Goal: Transaction & Acquisition: Purchase product/service

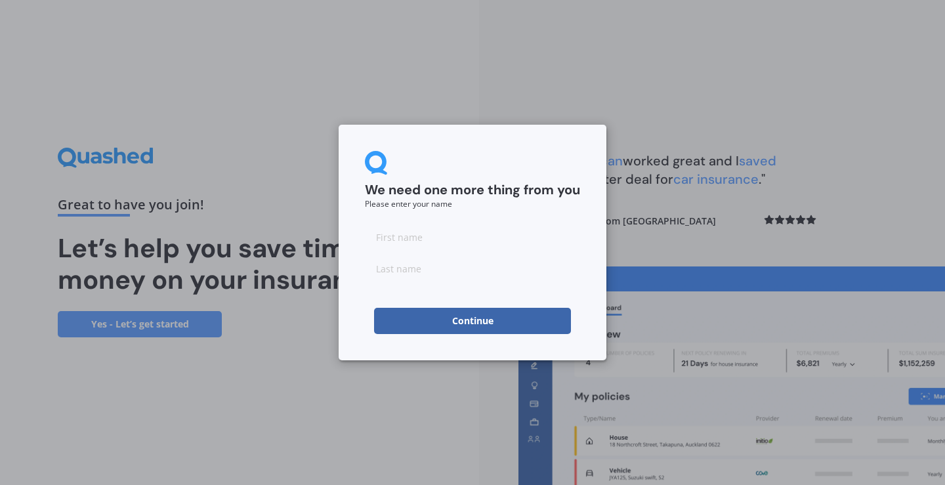
click at [477, 236] on input at bounding box center [472, 237] width 215 height 26
type input "[PERSON_NAME]"
type input "Zuefle"
click at [390, 329] on button "Continue" at bounding box center [472, 321] width 197 height 26
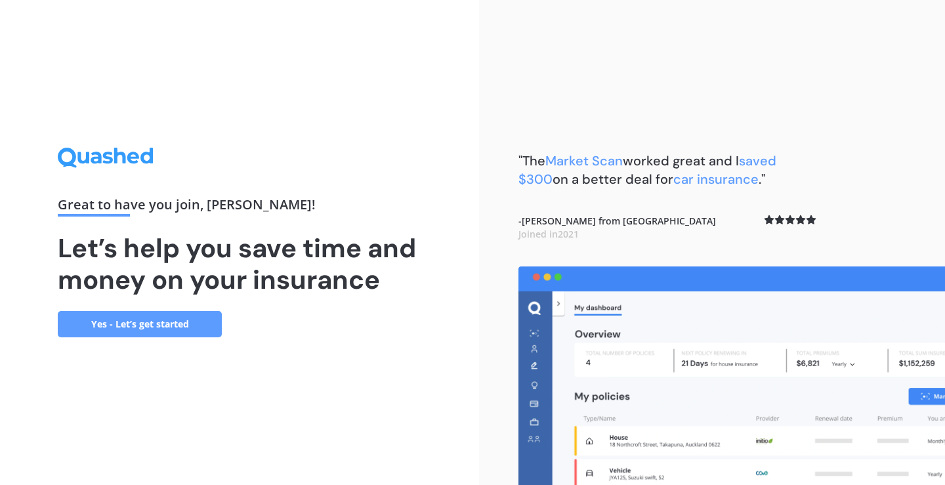
click at [174, 325] on link "Yes - Let’s get started" at bounding box center [140, 324] width 164 height 26
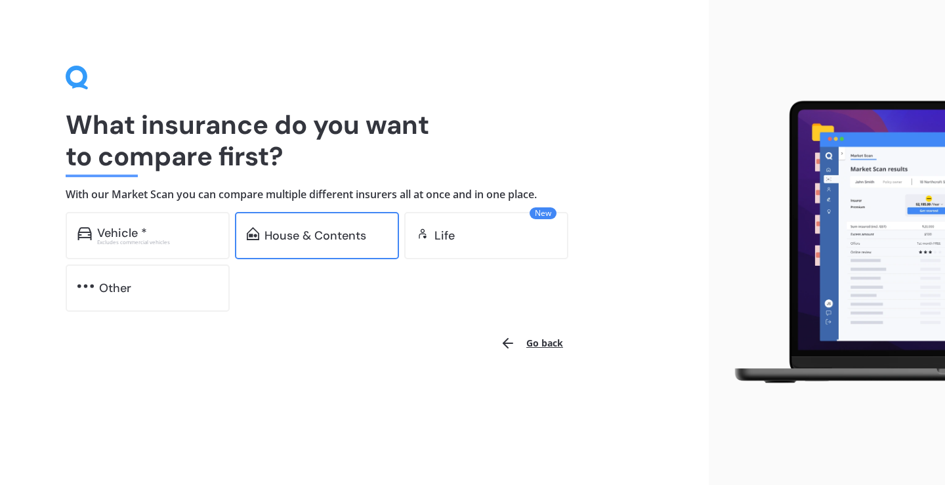
click at [310, 234] on div "House & Contents" at bounding box center [316, 235] width 102 height 13
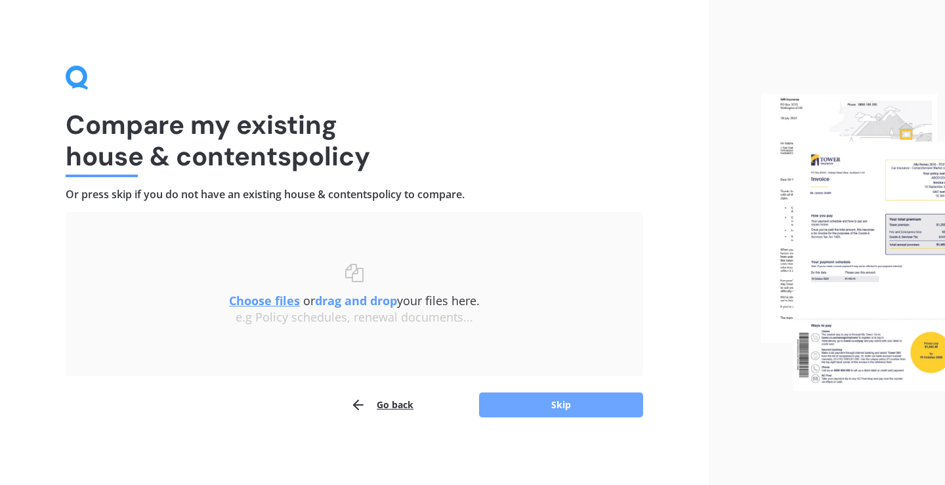
click at [542, 406] on button "Skip" at bounding box center [561, 405] width 164 height 25
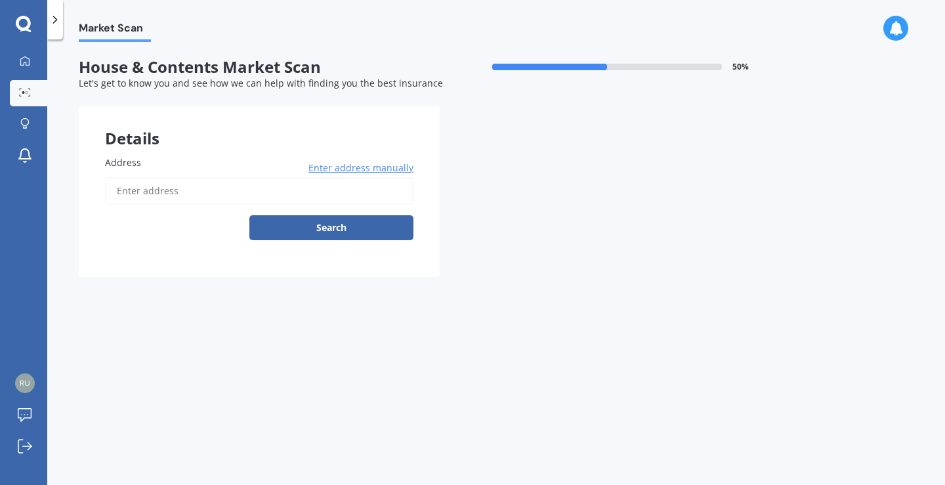
click at [217, 187] on input "Address" at bounding box center [259, 191] width 309 height 28
type input "[STREET_ADDRESS]"
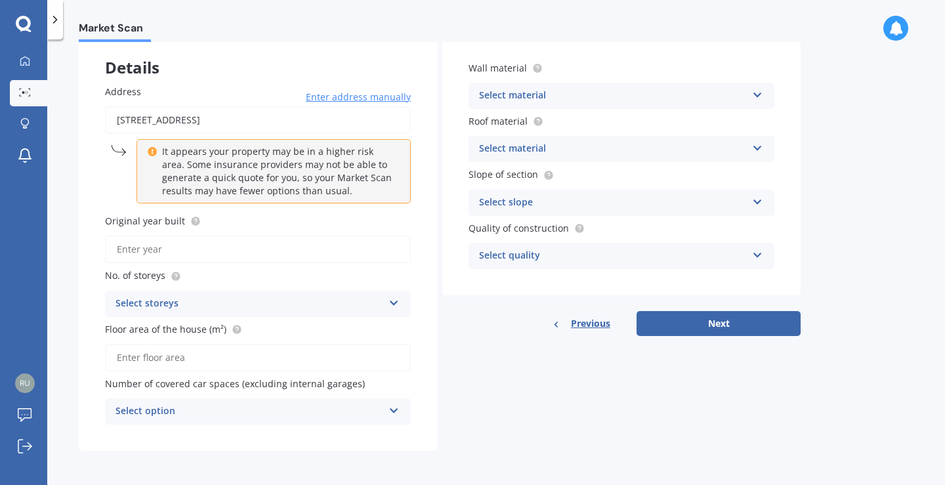
scroll to position [72, 0]
click at [295, 246] on input "Original year built" at bounding box center [258, 250] width 306 height 28
type input "1960"
click at [286, 301] on div "Select storeys" at bounding box center [250, 304] width 268 height 16
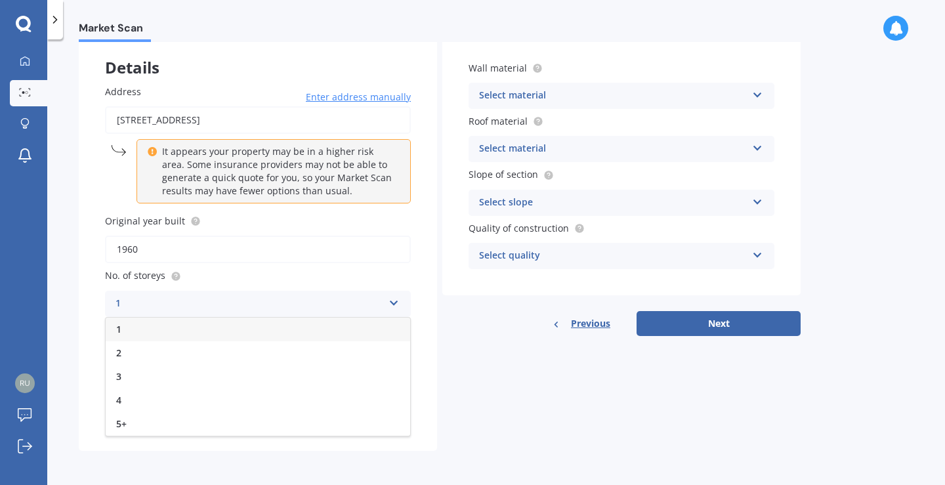
click at [211, 329] on div "1" at bounding box center [258, 330] width 305 height 24
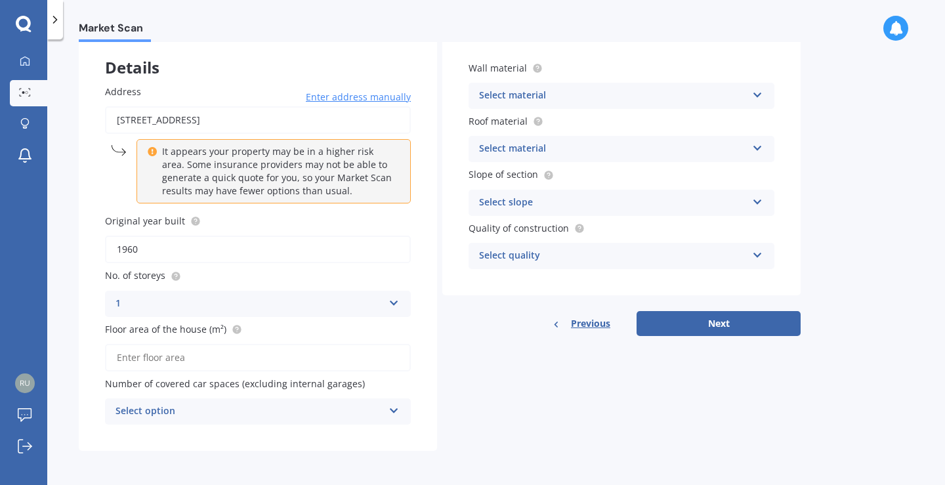
click at [221, 353] on input "Floor area of the house (m²)" at bounding box center [258, 358] width 306 height 28
type input "230"
click at [339, 409] on div "Select option" at bounding box center [250, 412] width 268 height 16
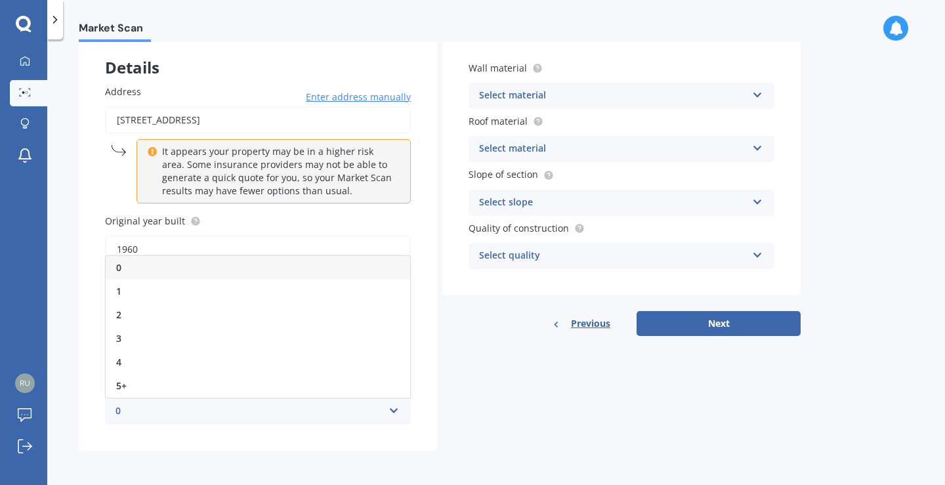
click at [445, 360] on div "Details Address [STREET_ADDRESS] Enter address manually It appears your propert…" at bounding box center [440, 243] width 722 height 416
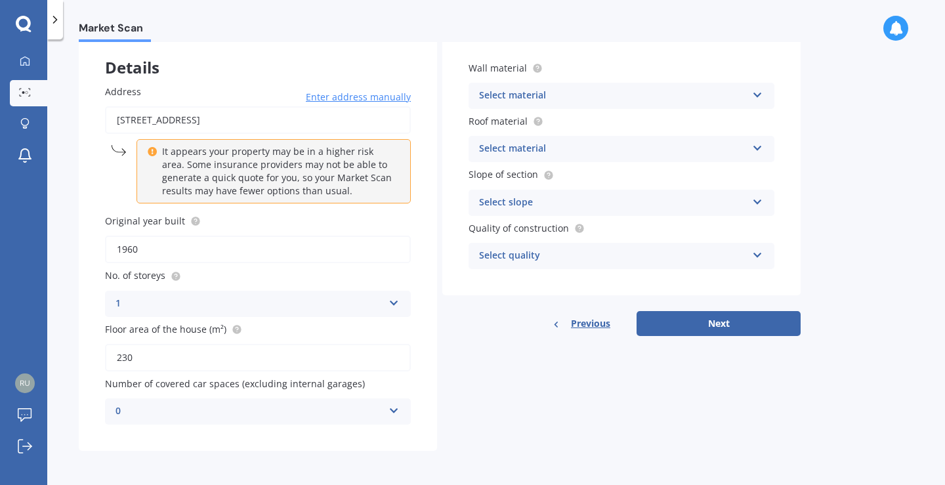
click at [580, 93] on div "Select material" at bounding box center [613, 96] width 268 height 16
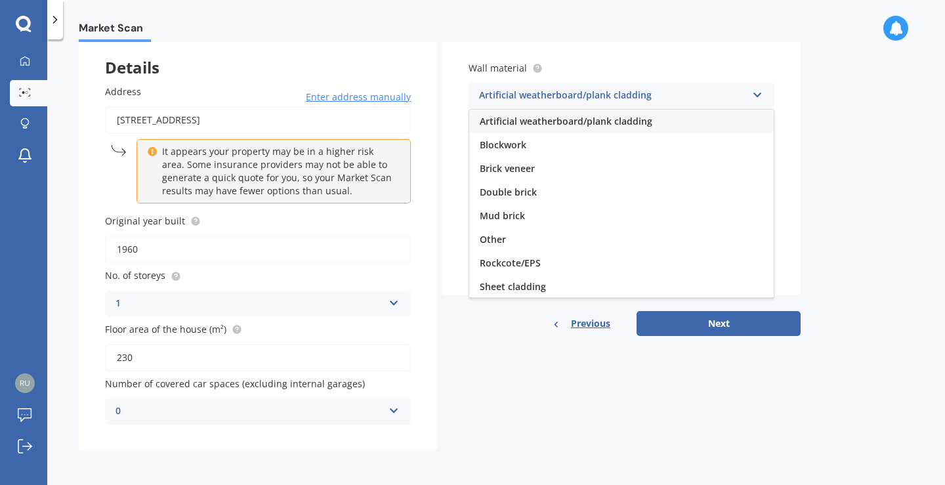
click at [547, 166] on div "Brick veneer" at bounding box center [621, 169] width 305 height 24
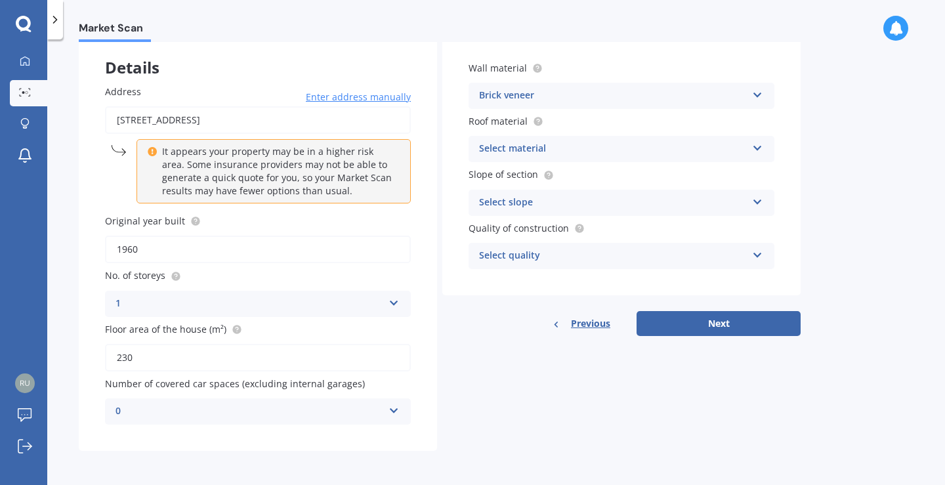
click at [572, 152] on div "Select material" at bounding box center [613, 149] width 268 height 16
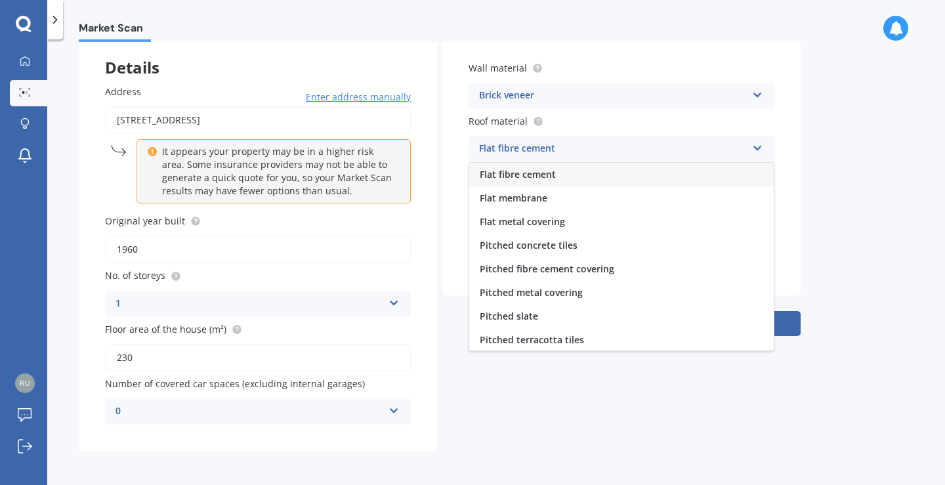
click at [583, 296] on div "Pitched metal covering" at bounding box center [621, 293] width 305 height 24
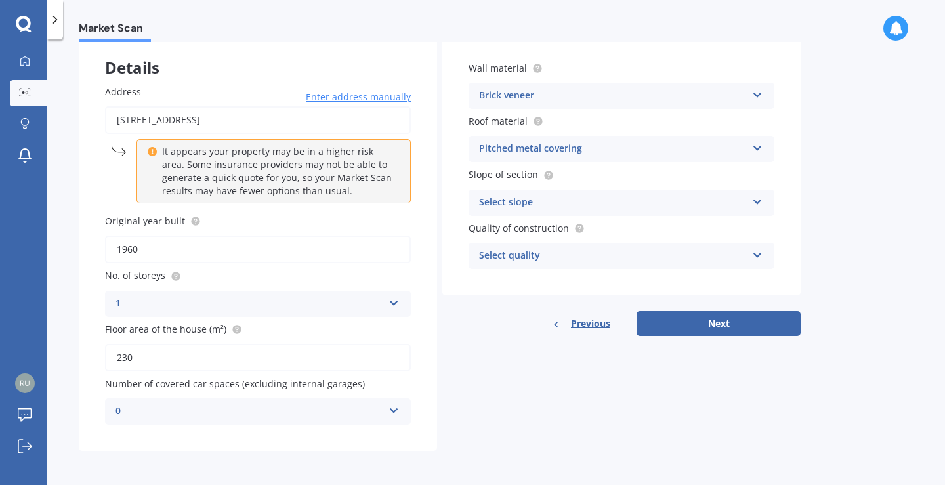
click at [593, 200] on div "Select slope" at bounding box center [613, 203] width 268 height 16
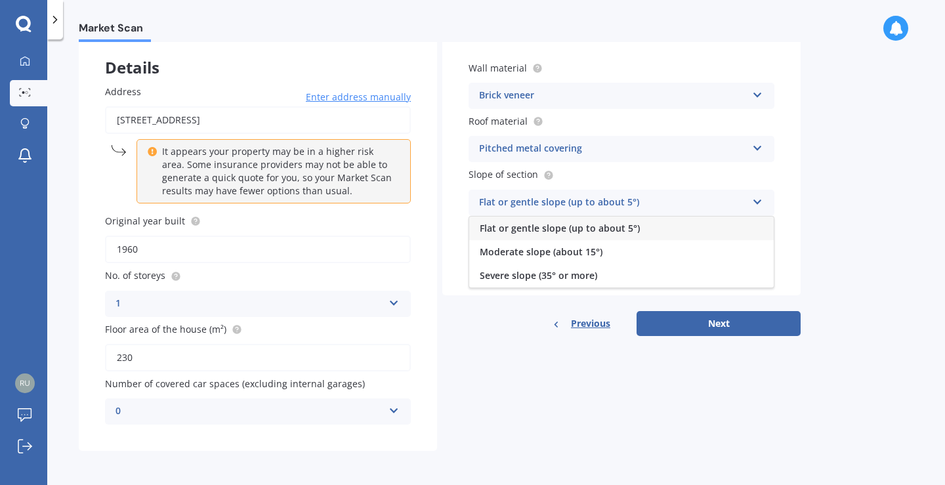
click at [595, 254] on span "Moderate slope (about 15°)" at bounding box center [541, 252] width 123 height 12
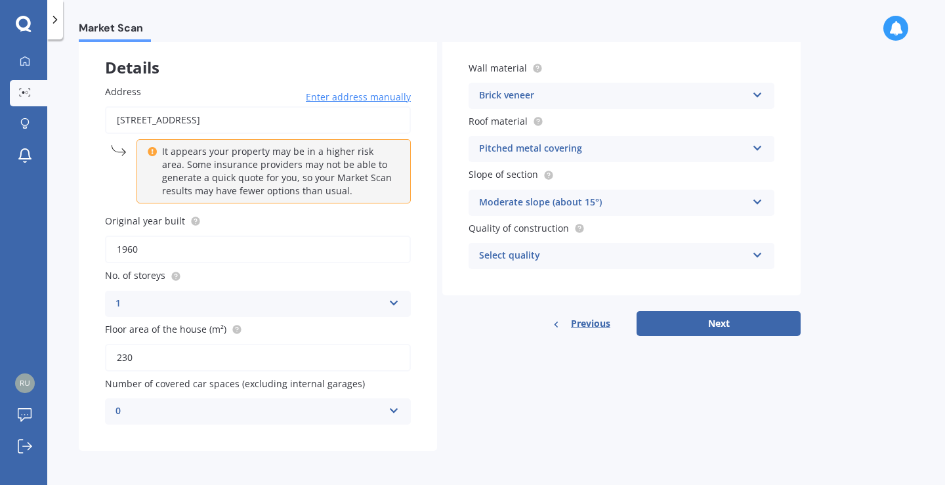
click at [591, 257] on div "Select quality" at bounding box center [613, 256] width 268 height 16
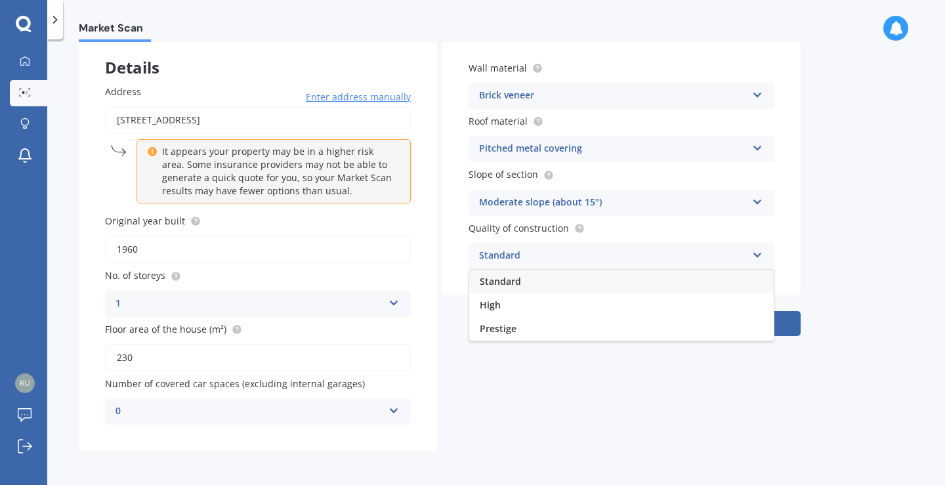
click at [572, 287] on div "Standard" at bounding box center [621, 282] width 305 height 24
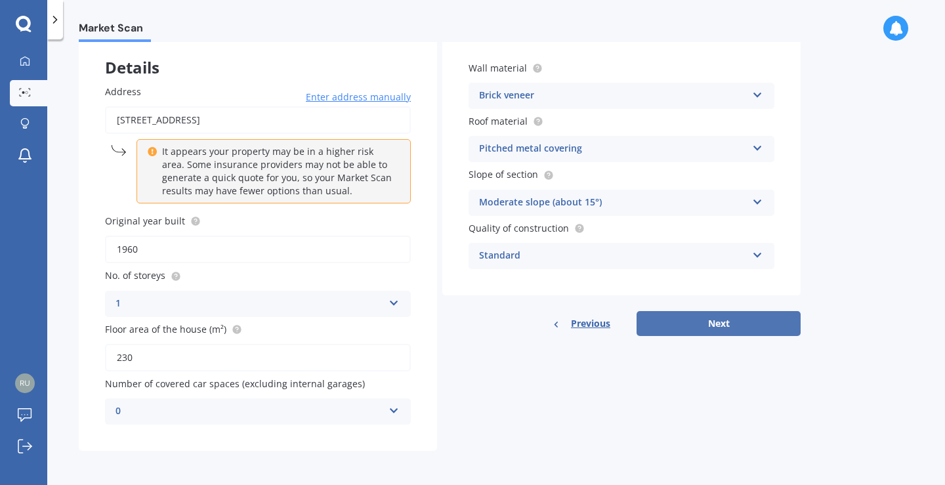
click at [702, 322] on button "Next" at bounding box center [719, 323] width 164 height 25
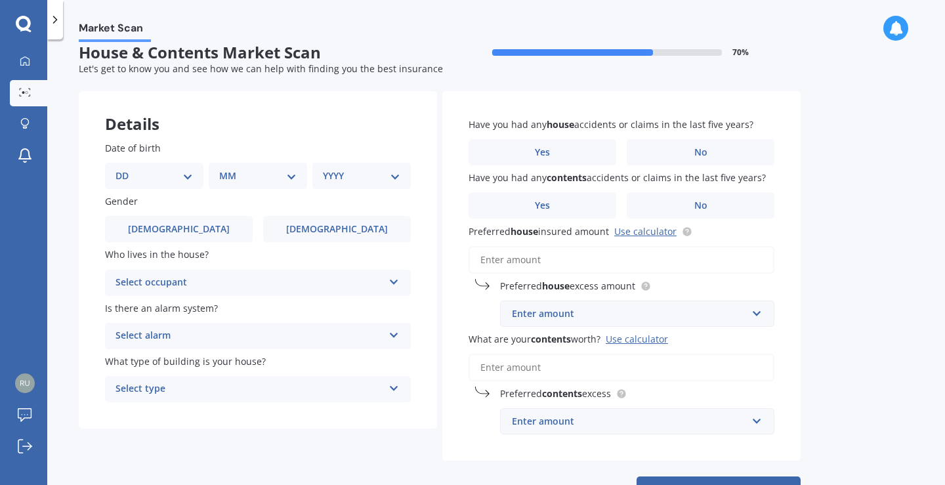
scroll to position [0, 0]
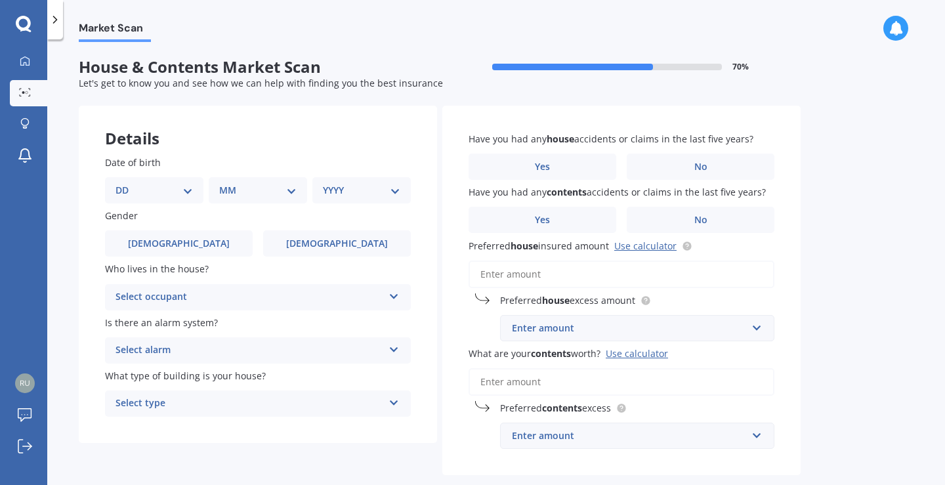
click at [177, 197] on select "DD 01 02 03 04 05 06 07 08 09 10 11 12 13 14 15 16 17 18 19 20 21 22 23 24 25 2…" at bounding box center [154, 190] width 77 height 14
select select "18"
click at [126, 183] on select "DD 01 02 03 04 05 06 07 08 09 10 11 12 13 14 15 16 17 18 19 20 21 22 23 24 25 2…" at bounding box center [154, 190] width 77 height 14
click at [261, 194] on select "MM 01 02 03 04 05 06 07 08 09 10 11 12" at bounding box center [261, 190] width 72 height 14
select select "04"
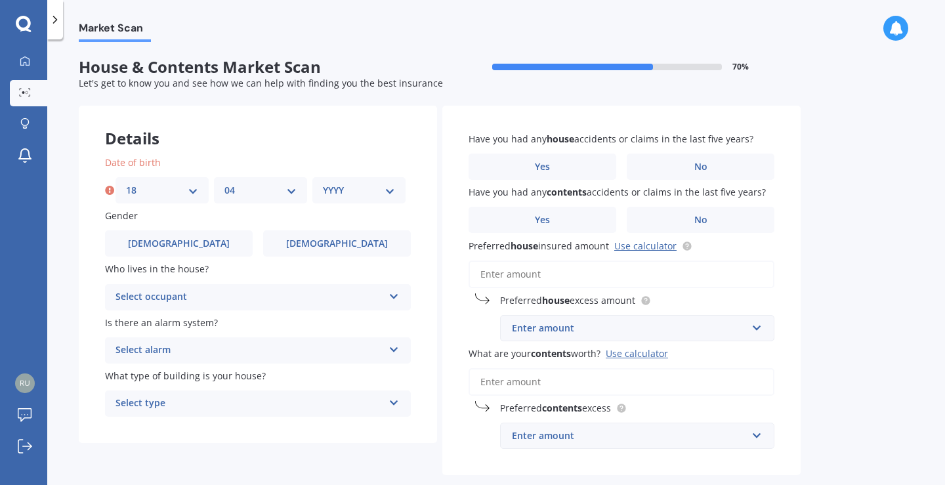
click at [225, 183] on select "MM 01 02 03 04 05 06 07 08 09 10 11 12" at bounding box center [261, 190] width 72 height 14
click at [351, 188] on select "YYYY 2009 2008 2007 2006 2005 2004 2003 2002 2001 2000 1999 1998 1997 1996 1995…" at bounding box center [359, 190] width 72 height 14
select select "1987"
click at [323, 183] on select "YYYY 2009 2008 2007 2006 2005 2004 2003 2002 2001 2000 1999 1998 1997 1996 1995…" at bounding box center [359, 190] width 72 height 14
click at [199, 245] on label "[DEMOGRAPHIC_DATA]" at bounding box center [179, 243] width 148 height 26
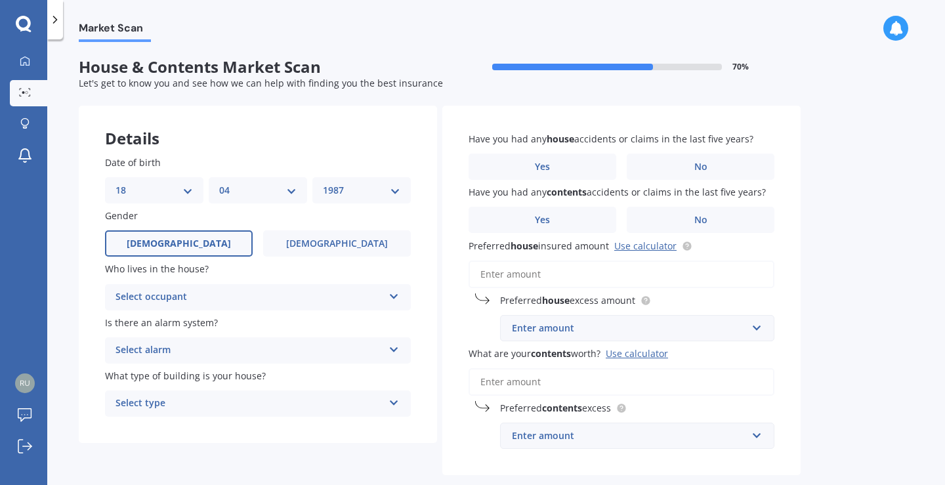
click at [0, 0] on input "[DEMOGRAPHIC_DATA]" at bounding box center [0, 0] width 0 height 0
click at [263, 297] on div "Select occupant" at bounding box center [250, 297] width 268 height 16
click at [242, 324] on div "Owner" at bounding box center [258, 323] width 305 height 24
click at [297, 301] on div "Owner" at bounding box center [250, 297] width 268 height 16
click at [265, 347] on div "Owner + Boarder" at bounding box center [258, 347] width 305 height 24
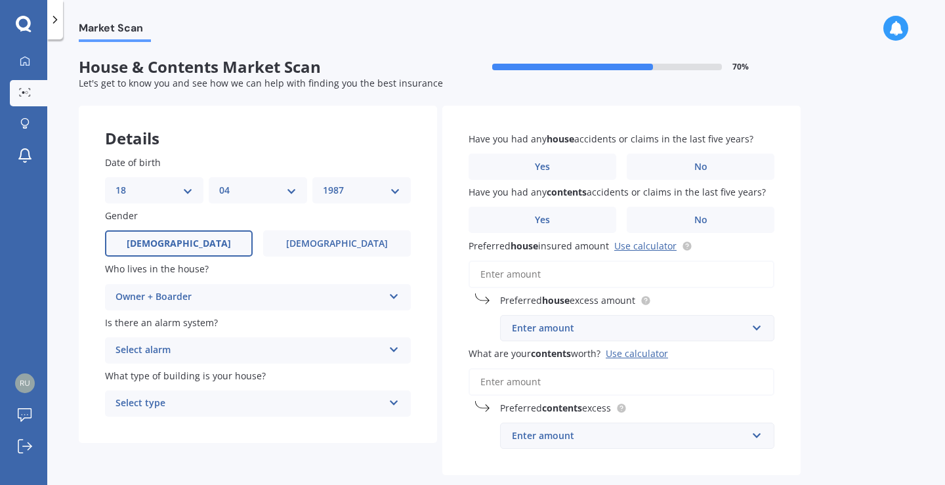
click at [262, 350] on div "Select alarm" at bounding box center [250, 351] width 268 height 16
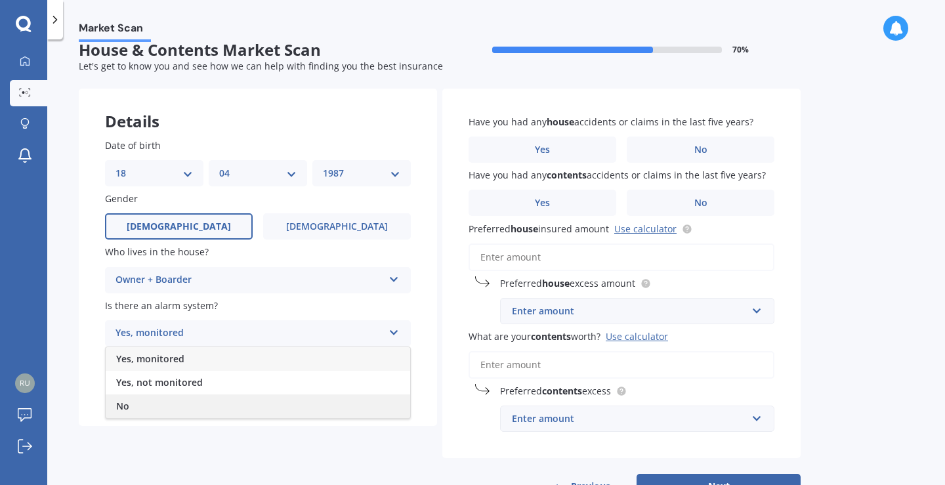
scroll to position [17, 0]
click at [217, 386] on div "Yes, not monitored" at bounding box center [258, 383] width 305 height 24
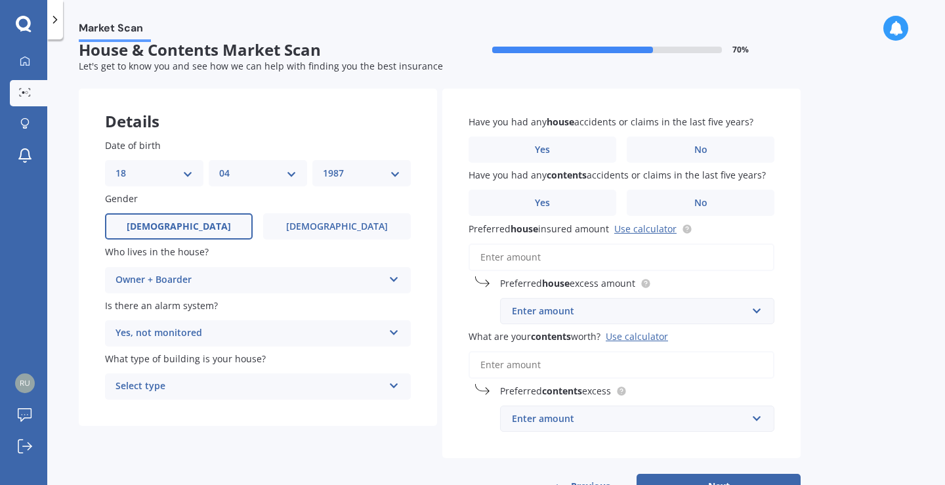
click at [316, 330] on div "Yes, not monitored" at bounding box center [250, 334] width 268 height 16
click at [234, 408] on div "No" at bounding box center [258, 407] width 305 height 24
click at [249, 390] on div "Select type" at bounding box center [250, 387] width 268 height 16
click at [246, 416] on div "Freestanding" at bounding box center [258, 412] width 305 height 24
click at [681, 143] on label "No" at bounding box center [701, 150] width 148 height 26
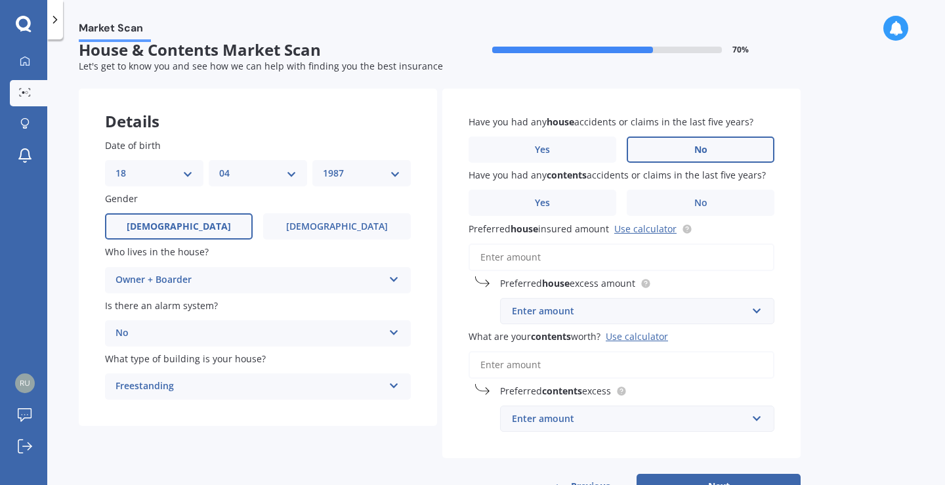
click at [0, 0] on input "No" at bounding box center [0, 0] width 0 height 0
click at [677, 199] on label "No" at bounding box center [701, 203] width 148 height 26
click at [0, 0] on input "No" at bounding box center [0, 0] width 0 height 0
click at [574, 258] on input "Preferred house insured amount Use calculator" at bounding box center [622, 258] width 306 height 28
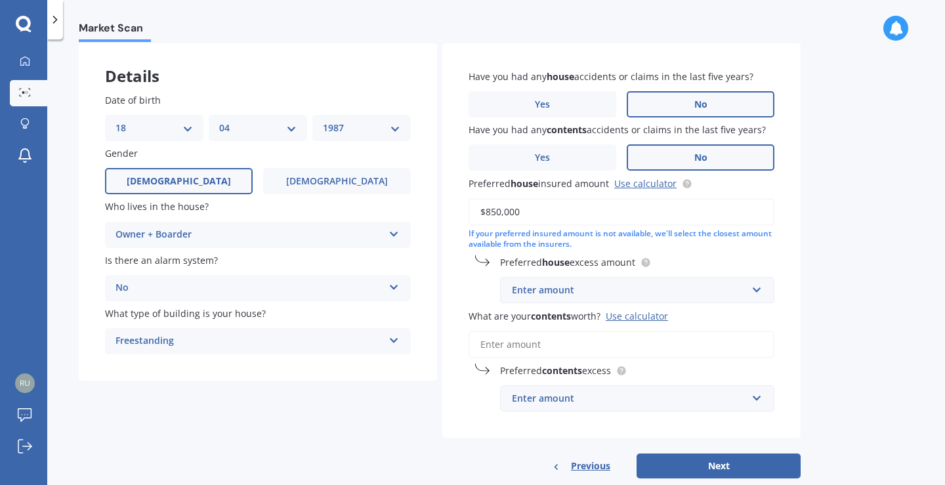
scroll to position [92, 0]
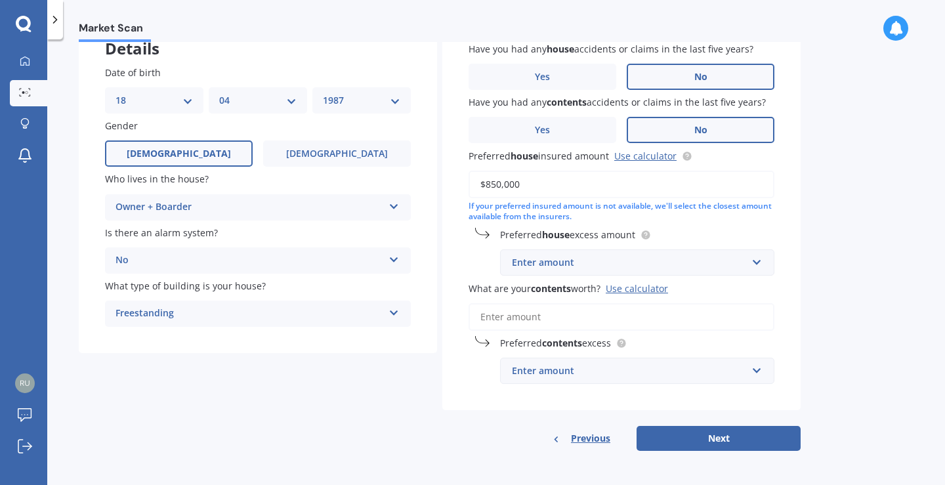
type input "$850,000"
click at [617, 264] on div "Enter amount" at bounding box center [629, 262] width 235 height 14
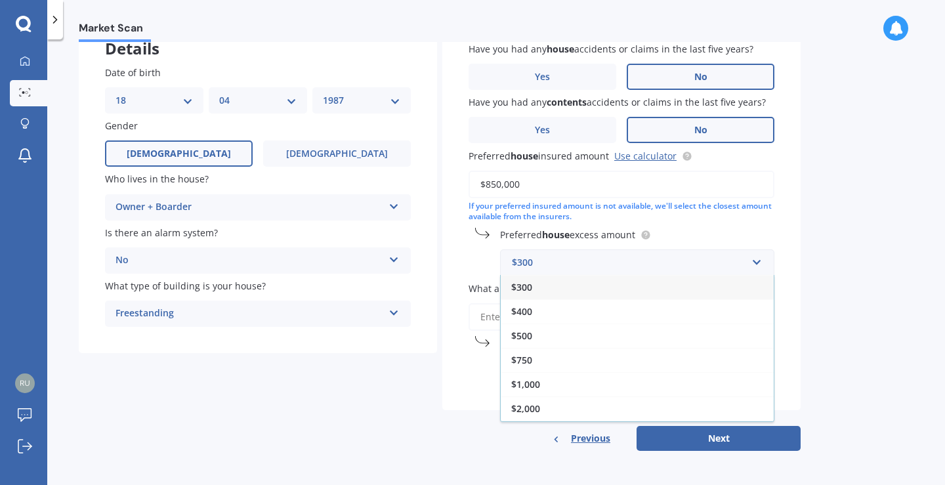
click at [788, 223] on div "Have you had any house accidents or claims in the last five years? Yes No Have …" at bounding box center [621, 213] width 358 height 395
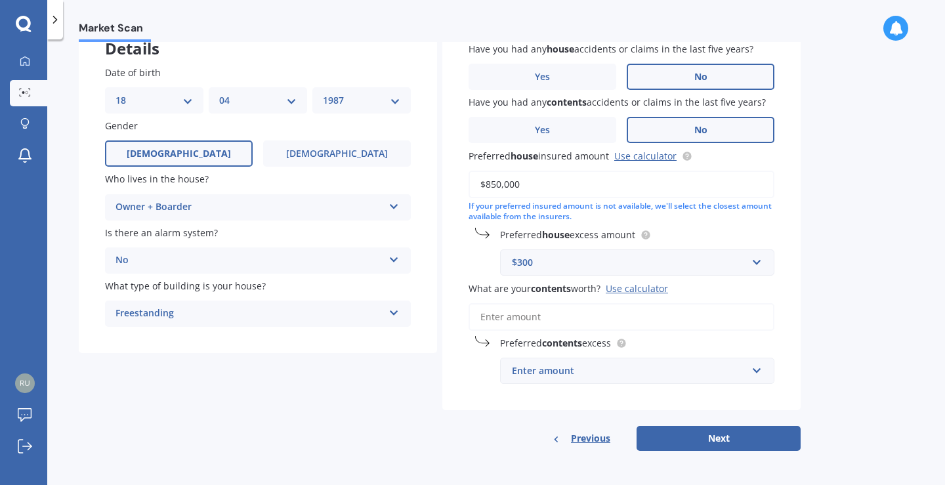
click at [729, 259] on div "$300" at bounding box center [629, 262] width 235 height 14
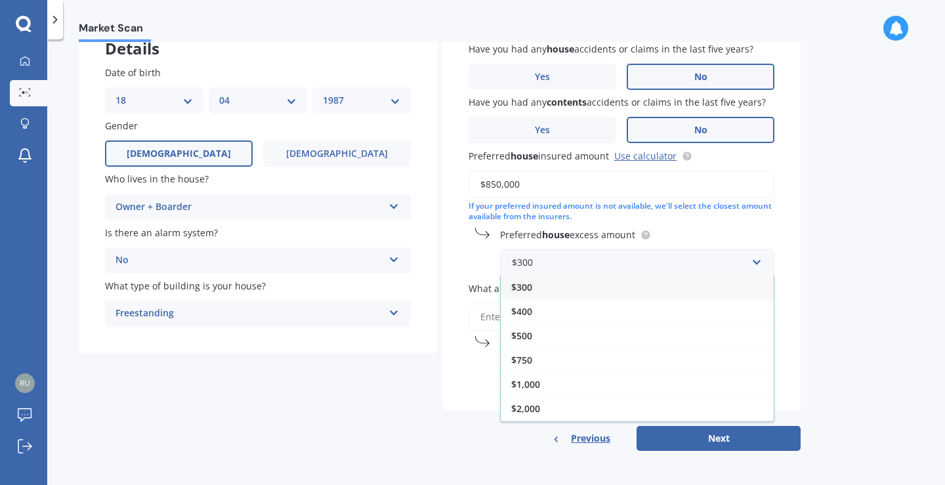
click at [594, 406] on div "$2,000" at bounding box center [637, 408] width 273 height 24
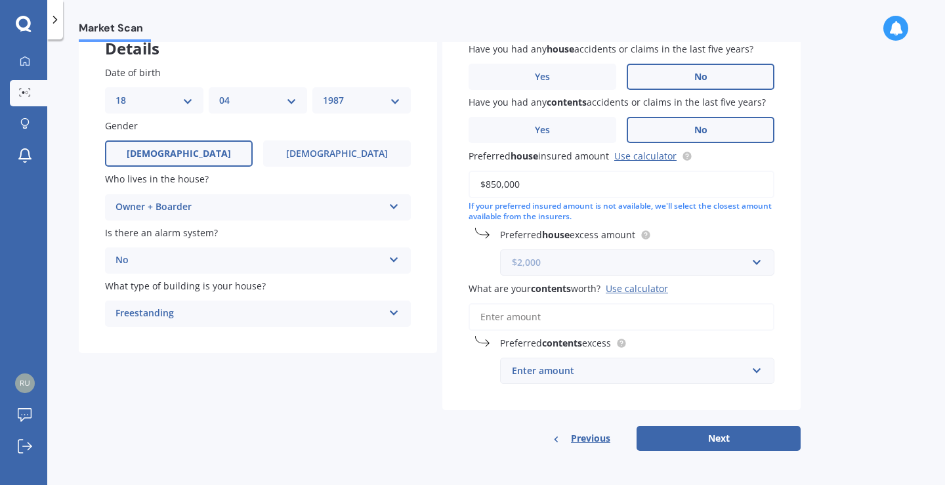
click at [754, 273] on input "text" at bounding box center [633, 262] width 263 height 25
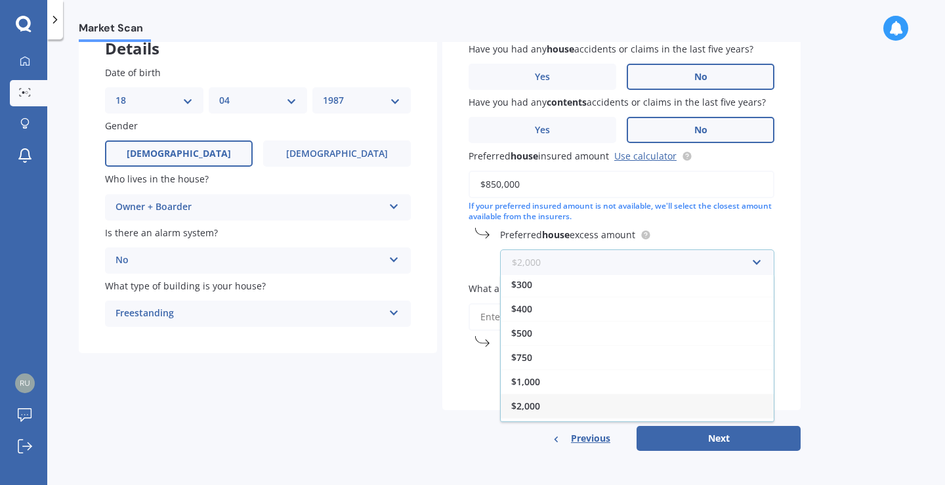
scroll to position [23, 0]
click at [637, 389] on div "$2,000" at bounding box center [637, 386] width 273 height 24
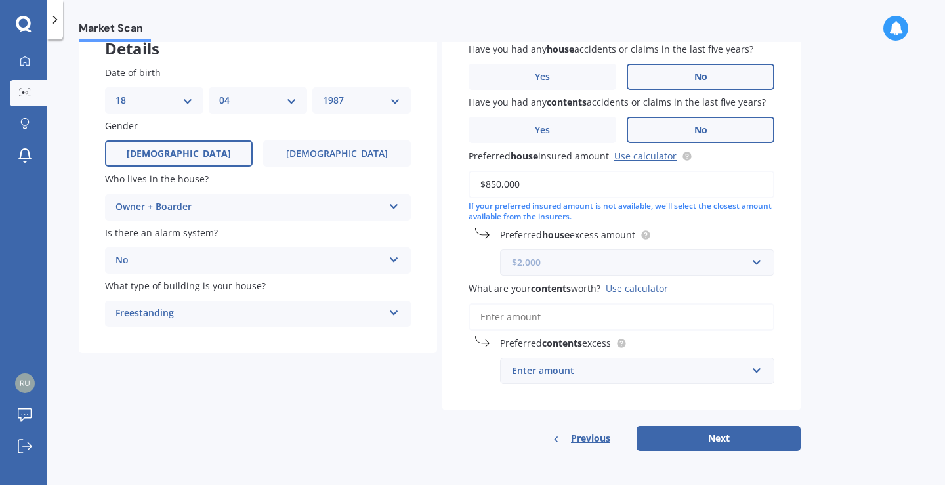
click at [750, 274] on input "text" at bounding box center [633, 262] width 263 height 25
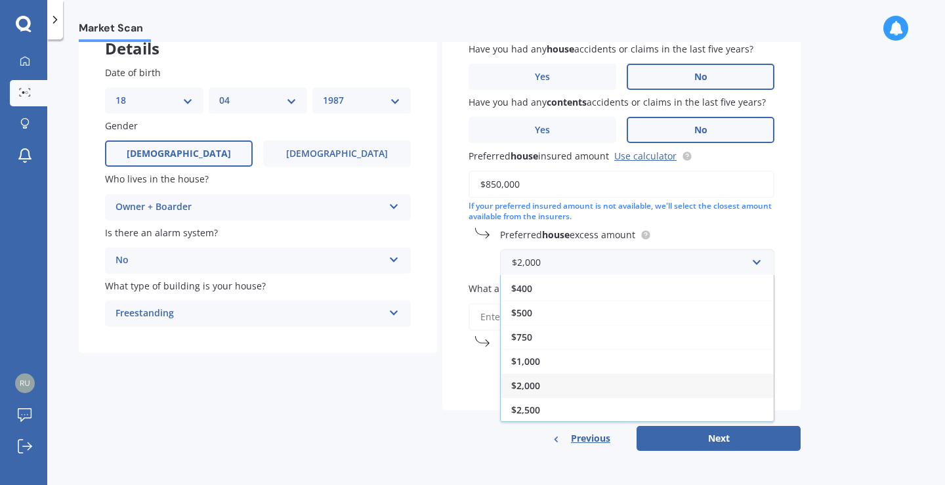
click at [596, 408] on div "$2,500" at bounding box center [637, 410] width 273 height 24
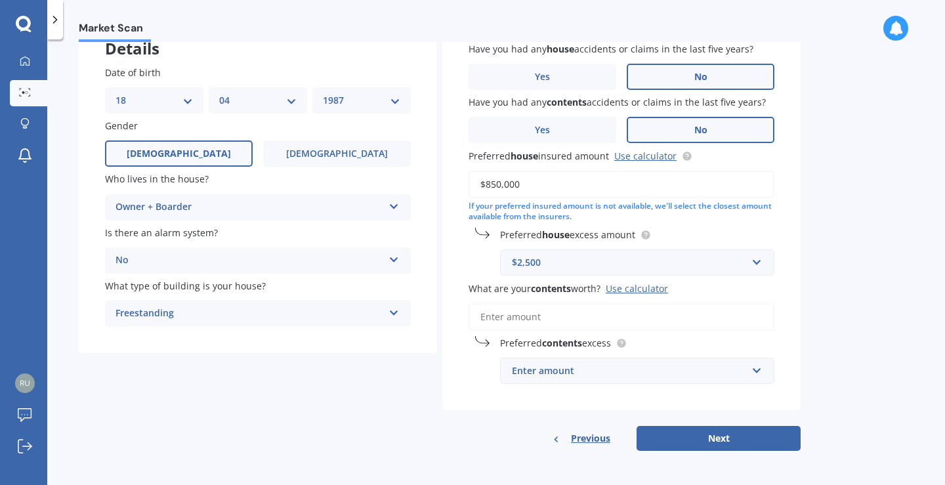
click at [568, 321] on input "What are your contents worth? Use calculator" at bounding box center [622, 317] width 306 height 28
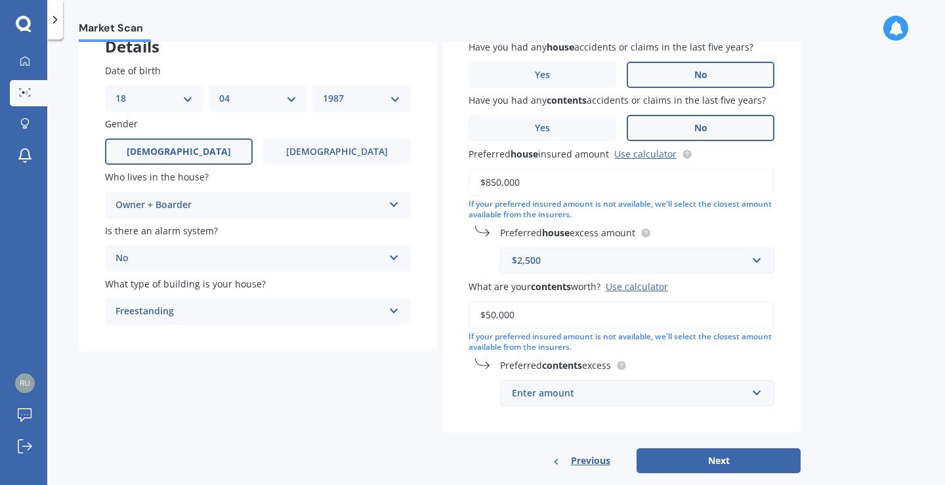
type input "$50,000"
click at [685, 469] on button "Next" at bounding box center [719, 460] width 164 height 25
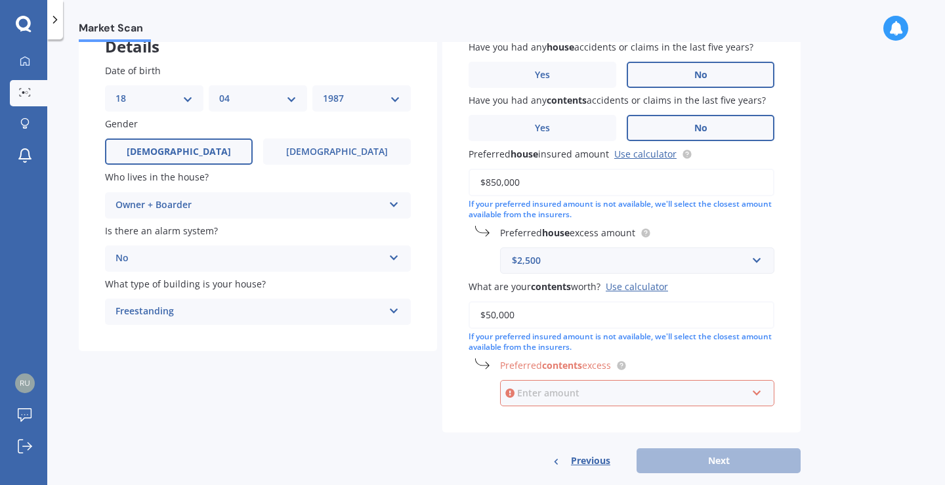
click at [647, 406] on input "text" at bounding box center [633, 393] width 263 height 25
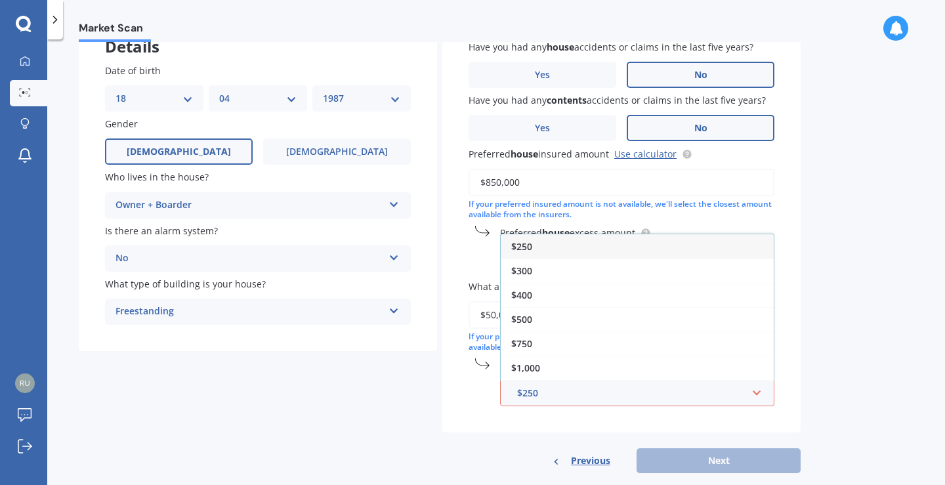
click at [567, 328] on div "$500" at bounding box center [637, 319] width 273 height 24
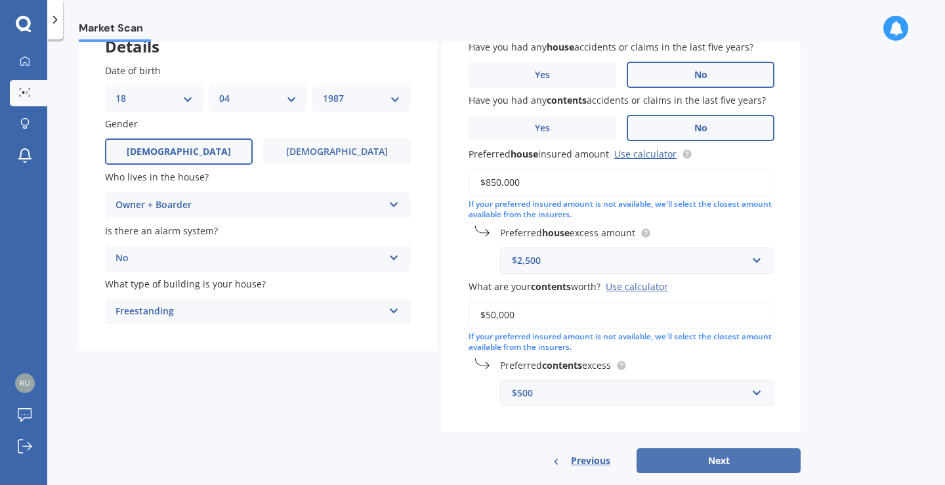
click at [692, 465] on button "Next" at bounding box center [719, 460] width 164 height 25
select select "18"
select select "04"
select select "1987"
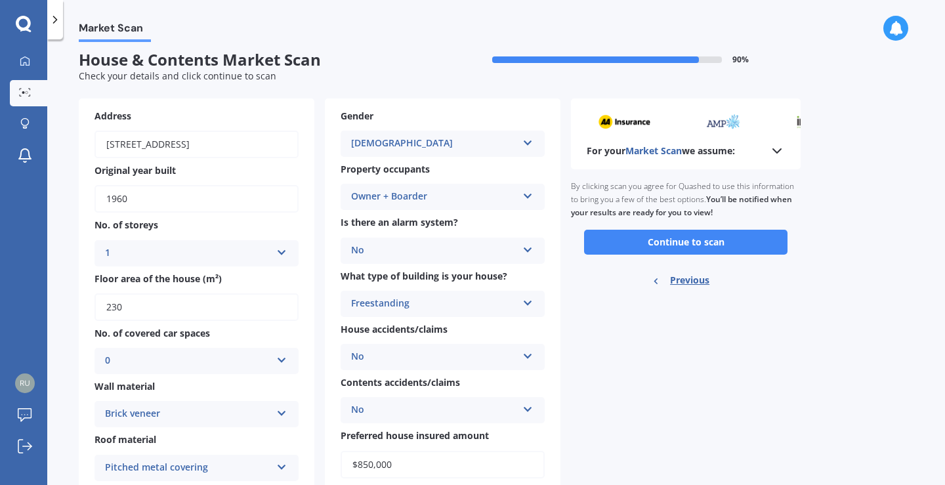
scroll to position [0, 0]
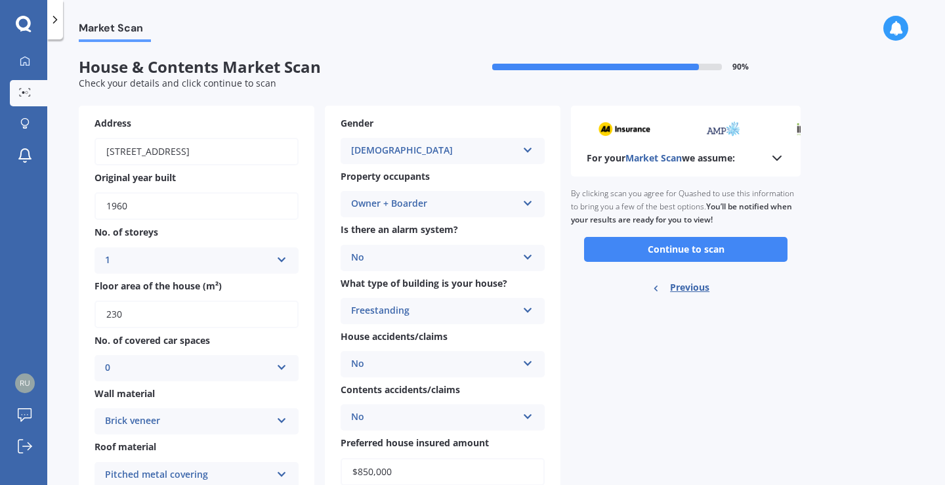
click at [698, 249] on button "Continue to scan" at bounding box center [685, 249] width 203 height 25
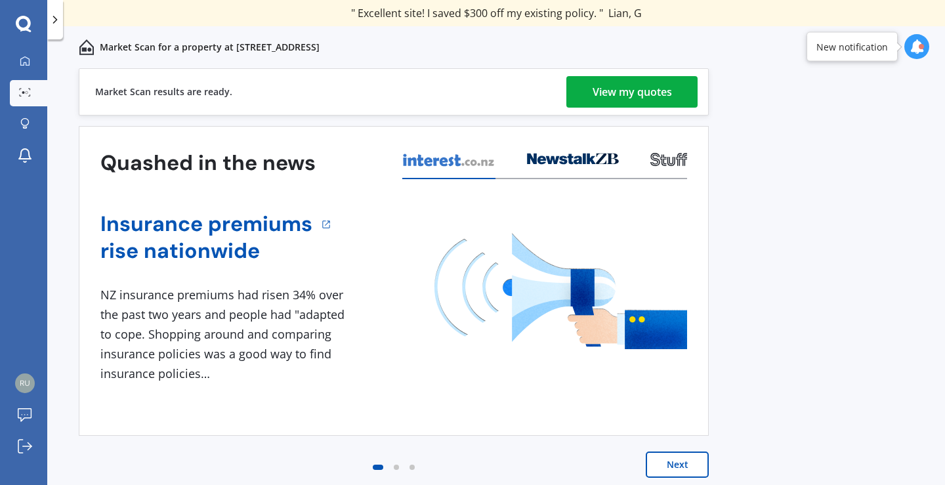
click at [636, 91] on div "View my quotes" at bounding box center [632, 92] width 79 height 32
